Goal: Information Seeking & Learning: Learn about a topic

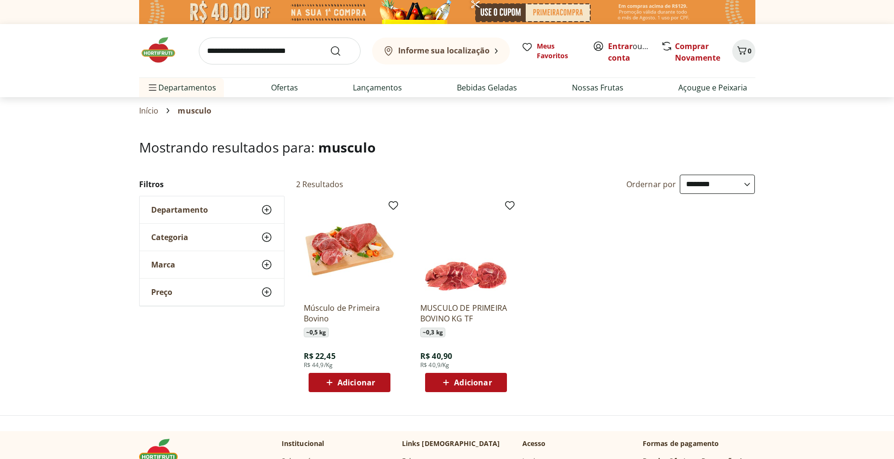
select select "**********"
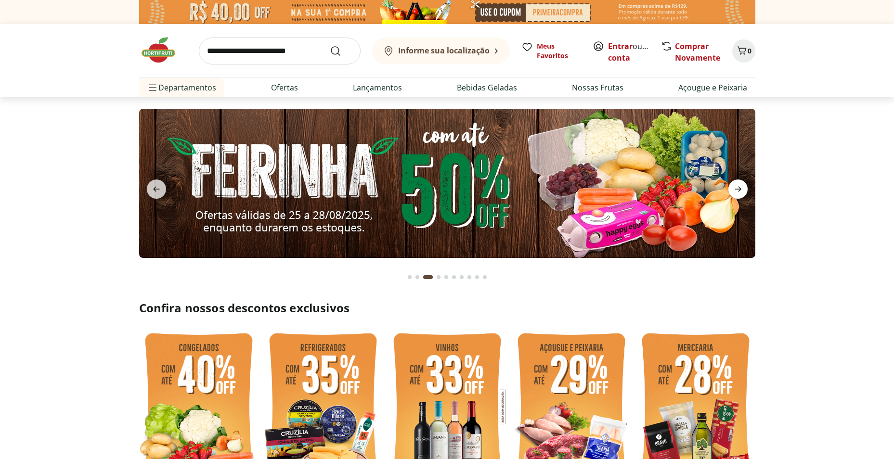
click at [738, 189] on icon "next" at bounding box center [738, 189] width 7 height 5
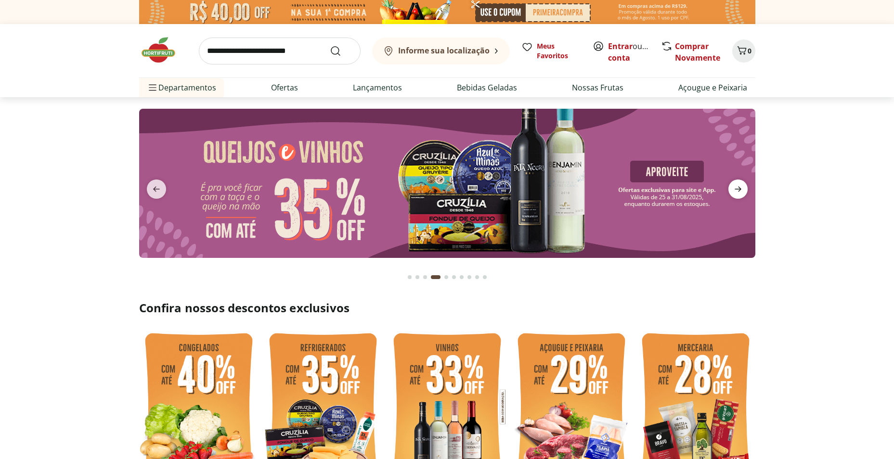
click at [738, 189] on icon "next" at bounding box center [738, 189] width 7 height 5
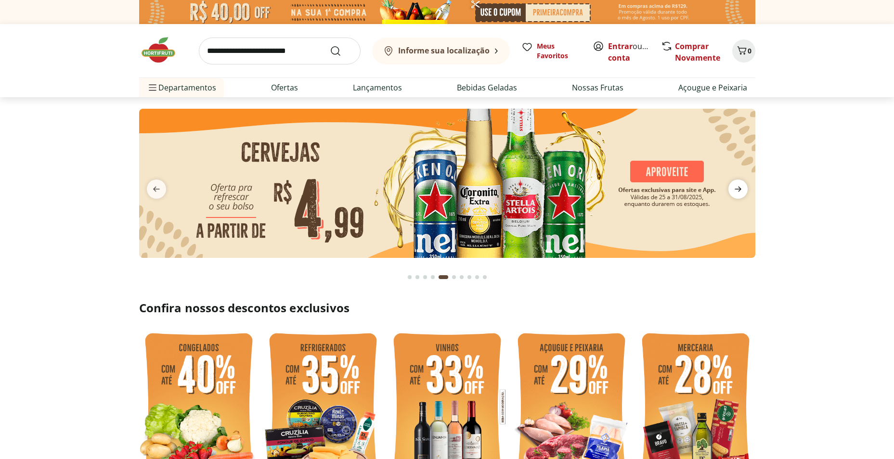
click at [738, 189] on icon "next" at bounding box center [738, 189] width 7 height 5
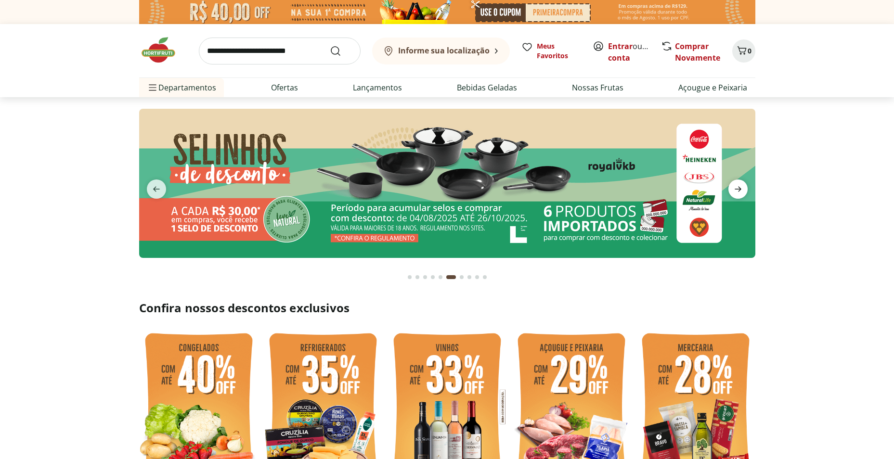
click at [738, 189] on icon "next" at bounding box center [738, 189] width 7 height 5
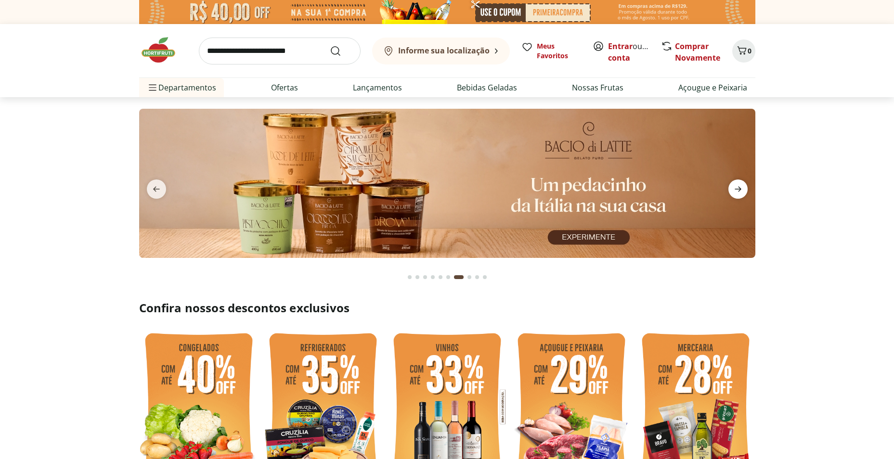
click at [738, 189] on icon "next" at bounding box center [738, 189] width 7 height 5
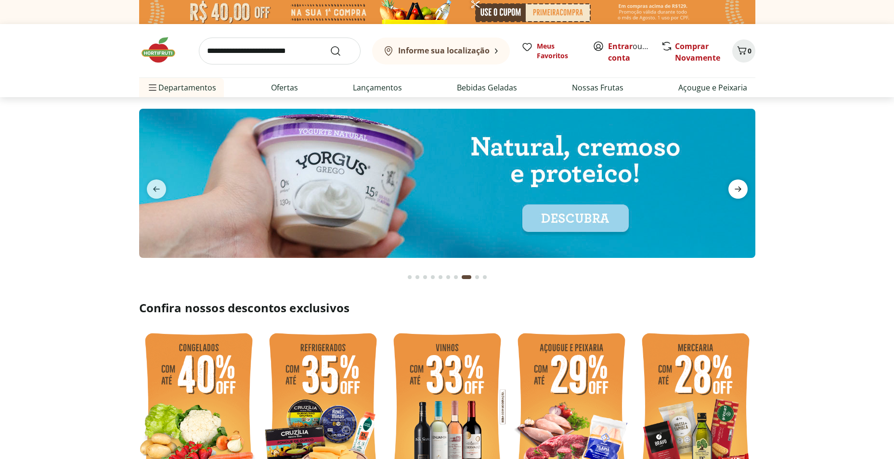
click at [738, 189] on icon "next" at bounding box center [738, 189] width 7 height 5
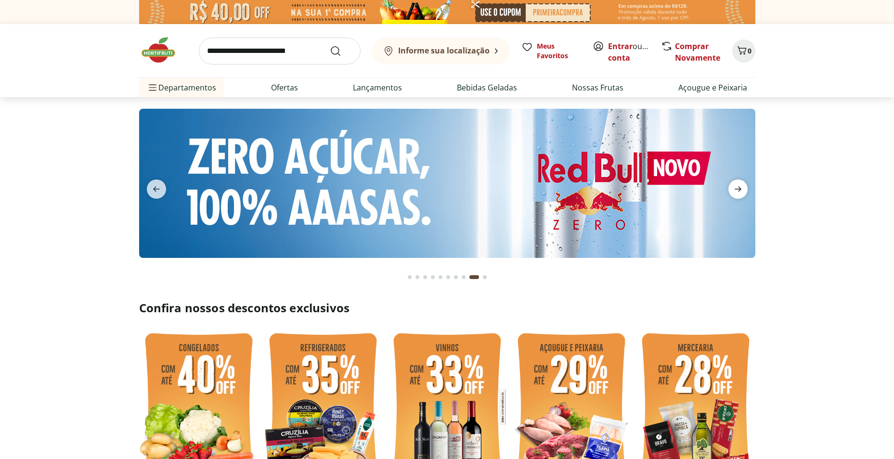
click at [738, 189] on icon "next" at bounding box center [738, 189] width 7 height 5
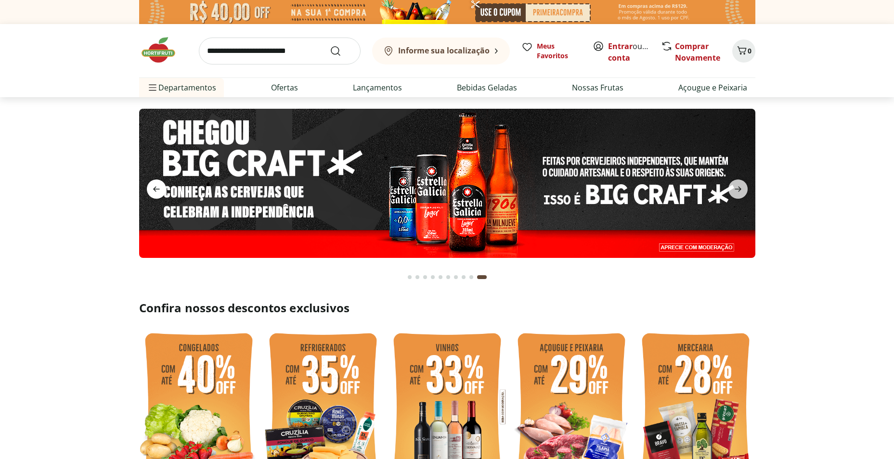
click at [147, 188] on span "previous" at bounding box center [156, 189] width 19 height 19
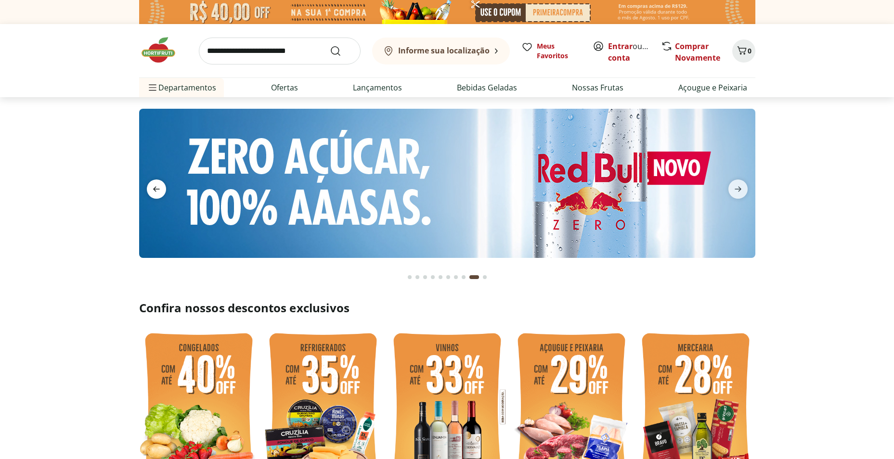
click at [147, 188] on span "previous" at bounding box center [156, 189] width 19 height 19
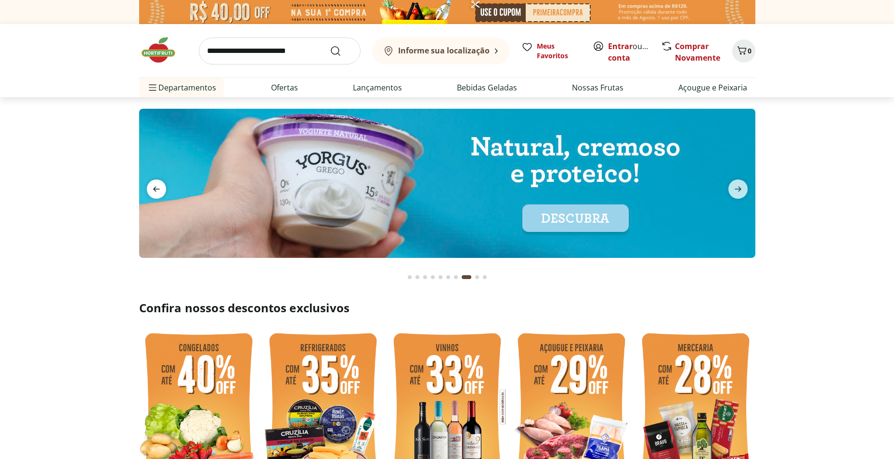
click at [147, 188] on span "previous" at bounding box center [156, 189] width 19 height 19
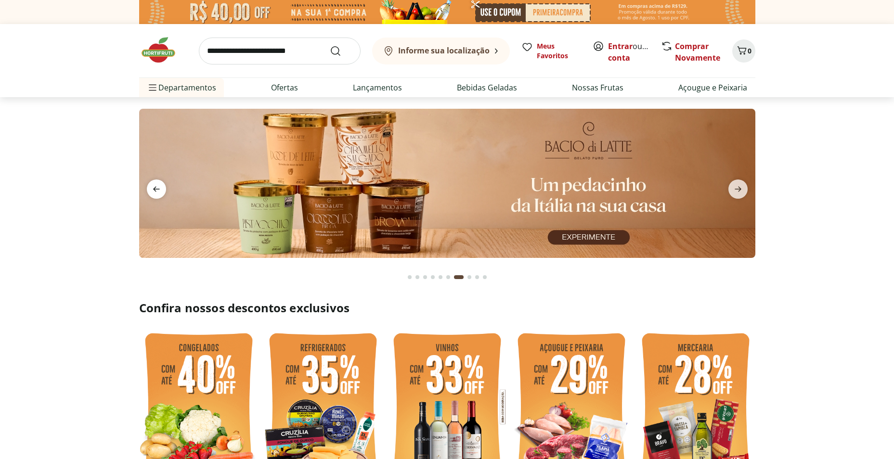
click at [147, 188] on span "previous" at bounding box center [156, 189] width 19 height 19
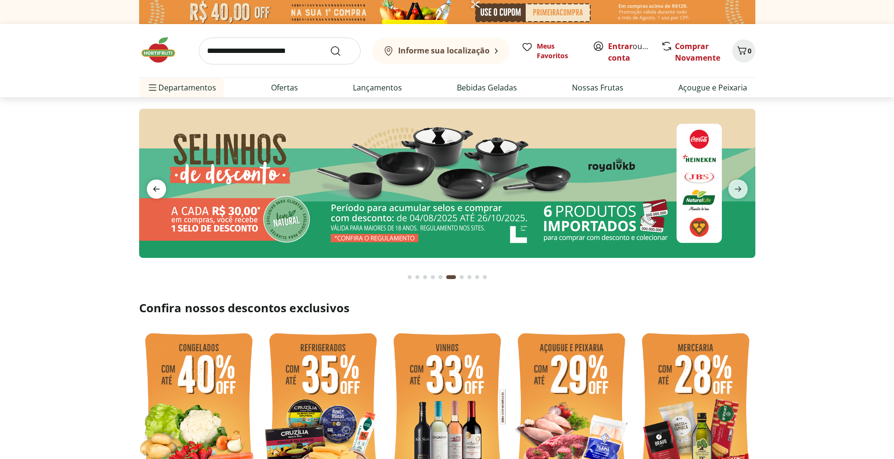
click at [153, 186] on icon "previous" at bounding box center [157, 189] width 12 height 12
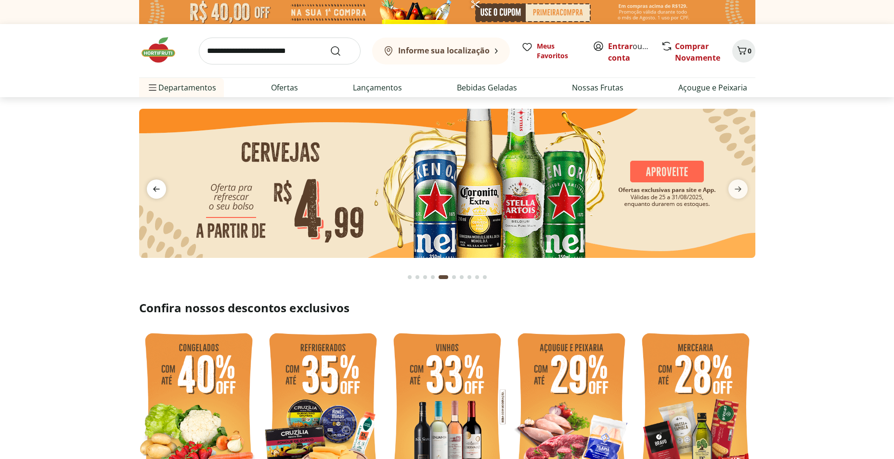
click at [153, 188] on icon "previous" at bounding box center [157, 189] width 12 height 12
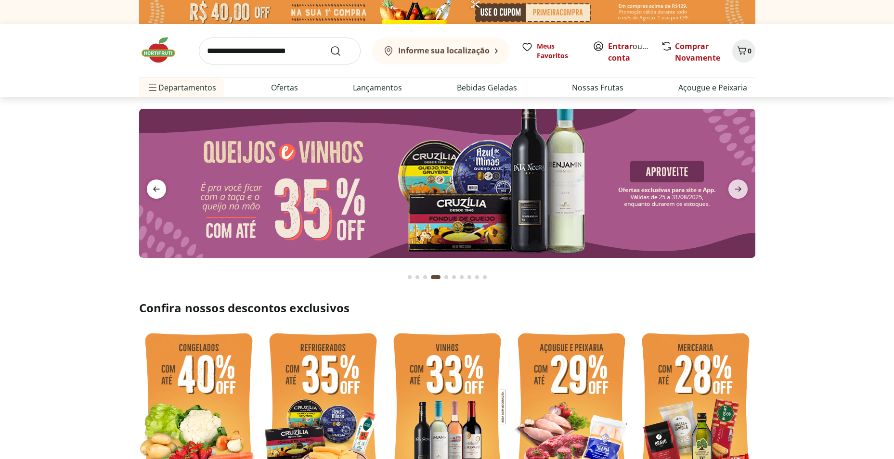
click at [153, 188] on icon "previous" at bounding box center [157, 189] width 12 height 12
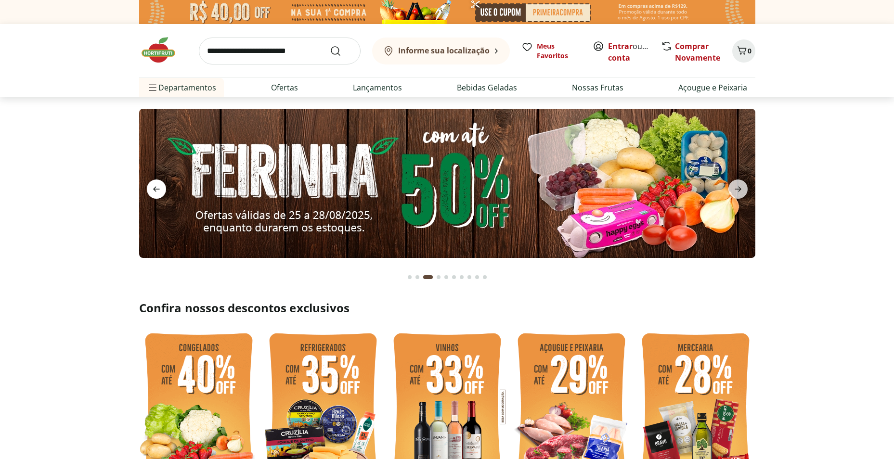
click at [153, 189] on icon "previous" at bounding box center [157, 189] width 12 height 12
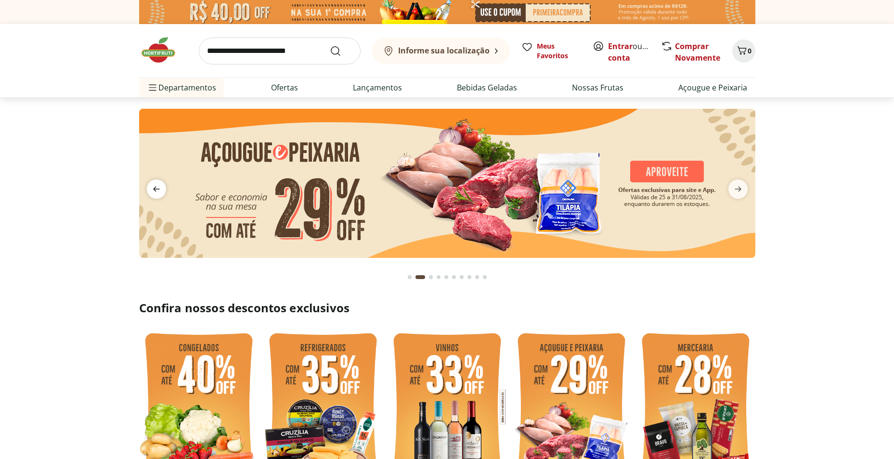
click at [154, 186] on icon "previous" at bounding box center [157, 189] width 12 height 12
